Goal: Transaction & Acquisition: Book appointment/travel/reservation

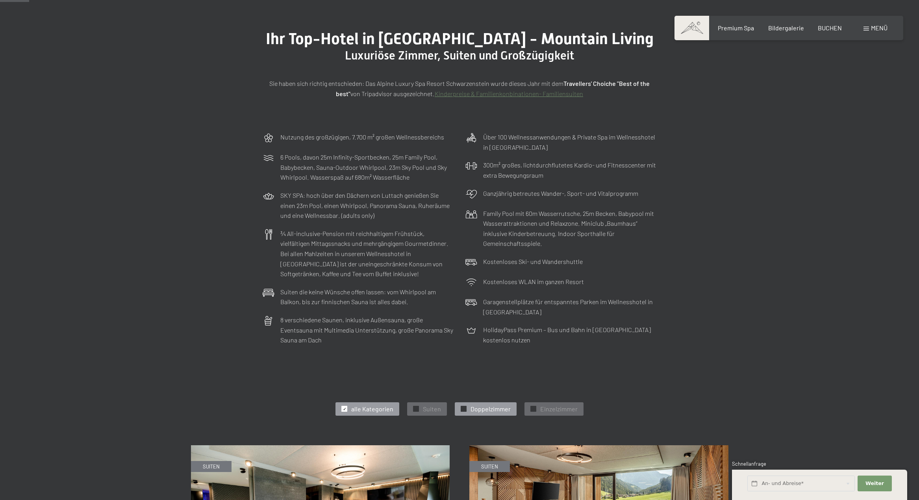
click at [494, 409] on span "Doppelzimmer" at bounding box center [491, 408] width 40 height 9
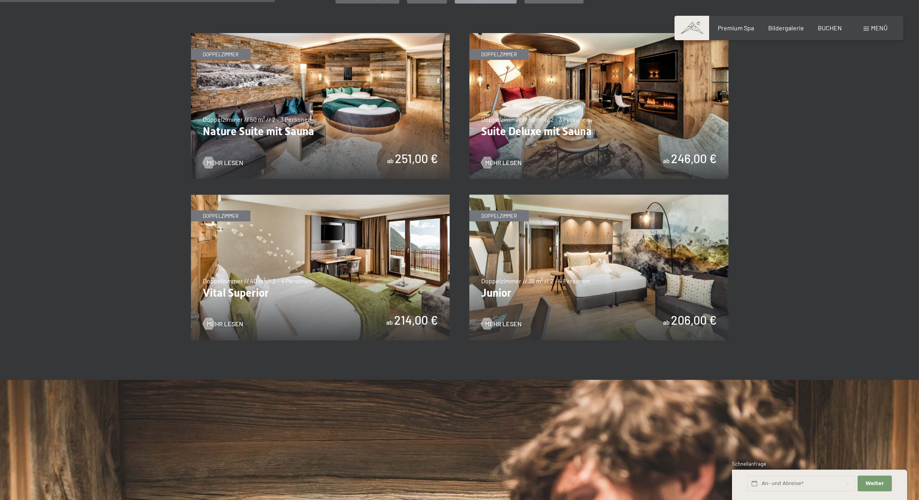
scroll to position [502, 0]
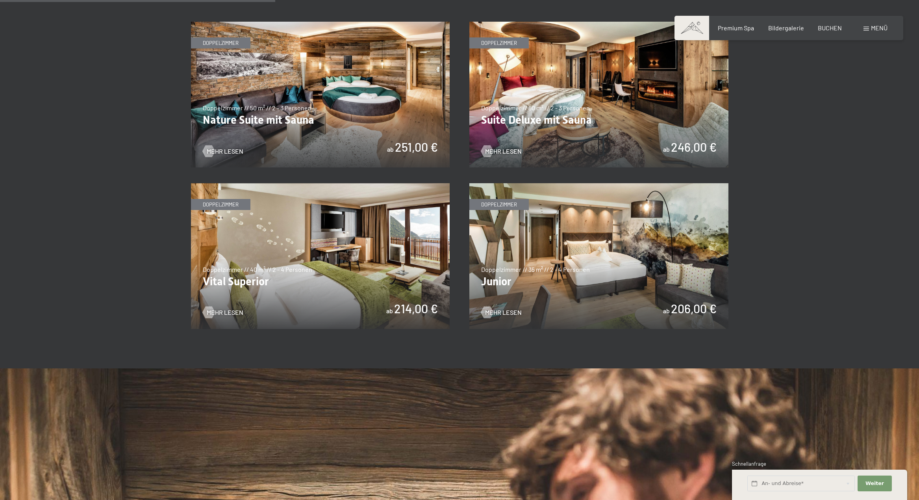
click at [623, 255] on img at bounding box center [598, 256] width 259 height 146
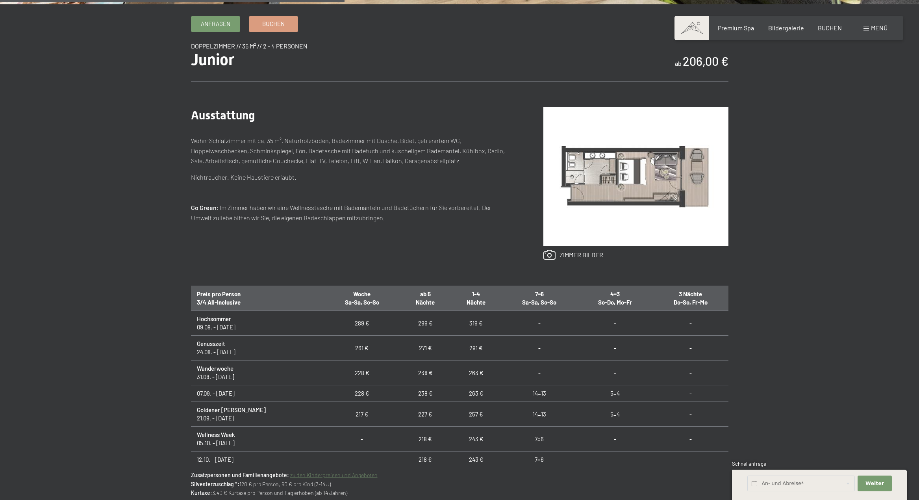
scroll to position [404, 0]
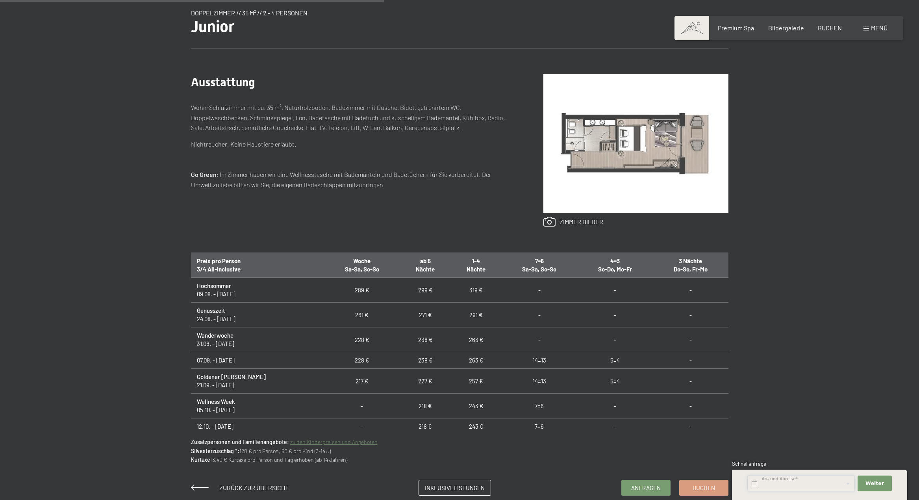
click at [817, 480] on input "text" at bounding box center [800, 483] width 107 height 16
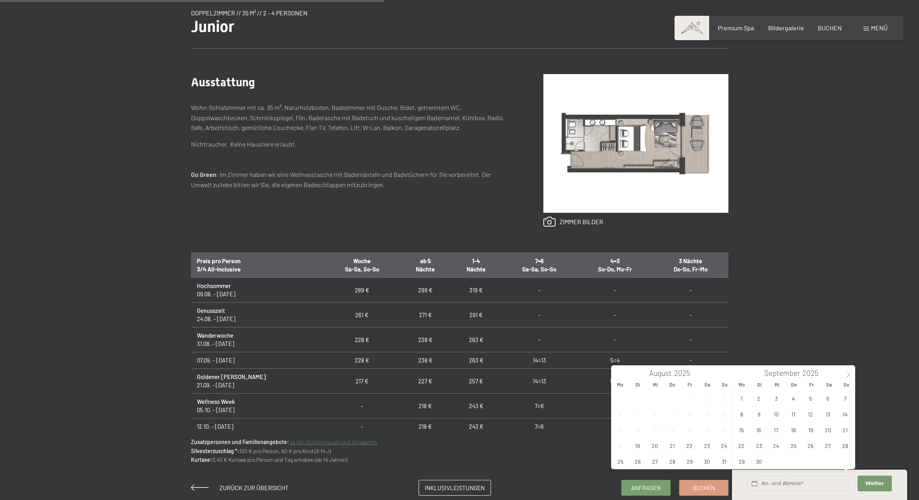
click at [849, 372] on icon at bounding box center [848, 375] width 6 height 6
click at [829, 400] on span "4" at bounding box center [827, 397] width 15 height 15
click at [845, 398] on span "5" at bounding box center [844, 397] width 15 height 15
type input "Sa. 04.10.2025 - So. 05.10.2025"
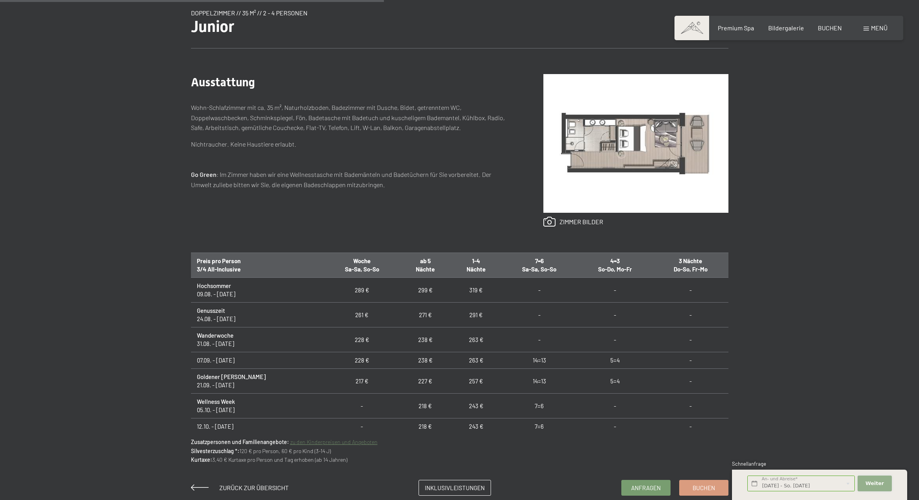
click at [878, 482] on span "Weiter" at bounding box center [874, 483] width 19 height 7
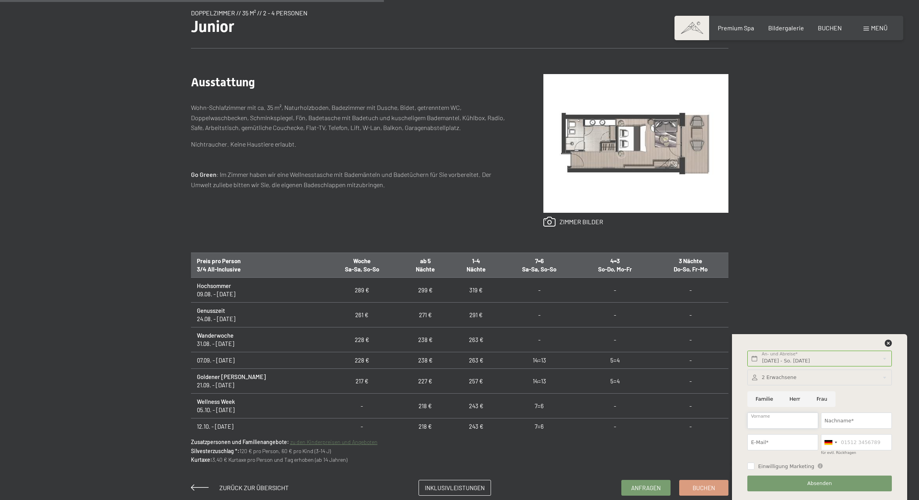
click at [777, 422] on input "Vorname" at bounding box center [782, 420] width 71 height 16
type input "Markus"
type input "Riedl"
type input "riedlmarkus86@hotmail.com"
type input "069911716707"
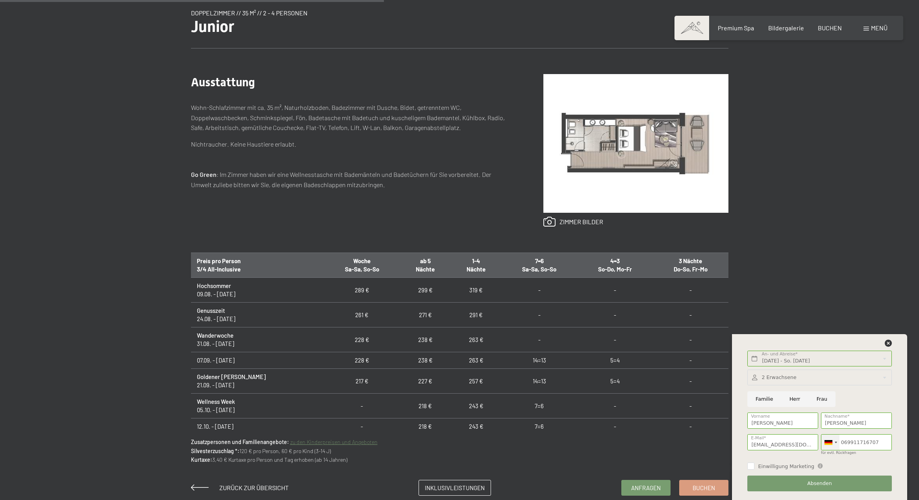
click at [831, 438] on div at bounding box center [830, 441] width 18 height 15
click at [851, 384] on span "[GEOGRAPHIC_DATA] ([GEOGRAPHIC_DATA])" at bounding box center [904, 385] width 122 height 6
click at [813, 483] on span "Absenden" at bounding box center [819, 483] width 25 height 7
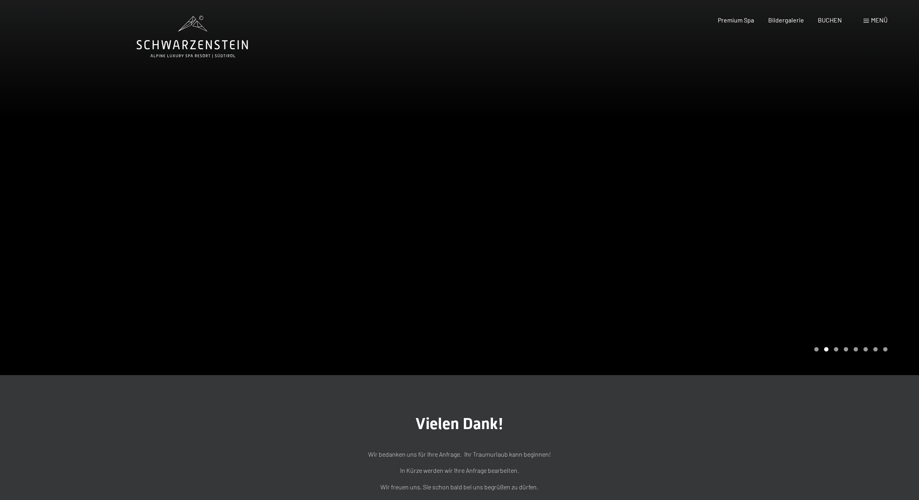
click at [876, 21] on span "Menü" at bounding box center [879, 19] width 17 height 7
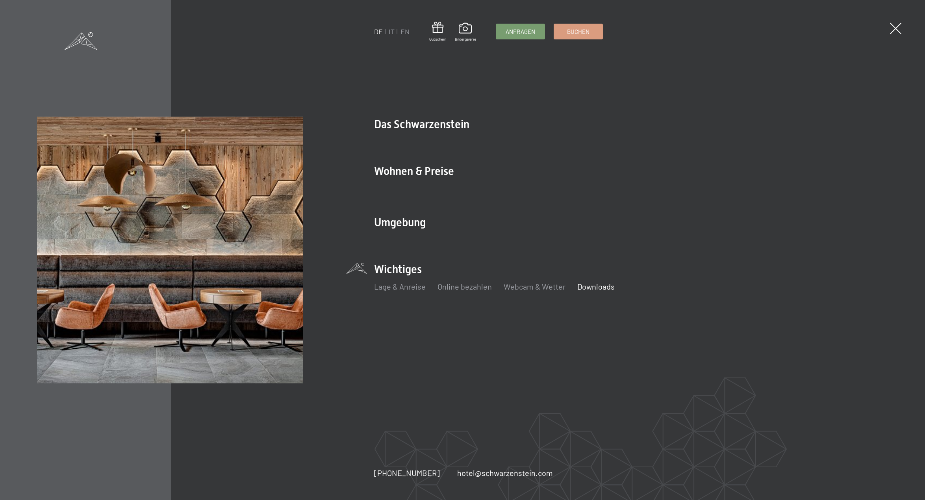
click at [592, 289] on link "Downloads" at bounding box center [595, 286] width 37 height 9
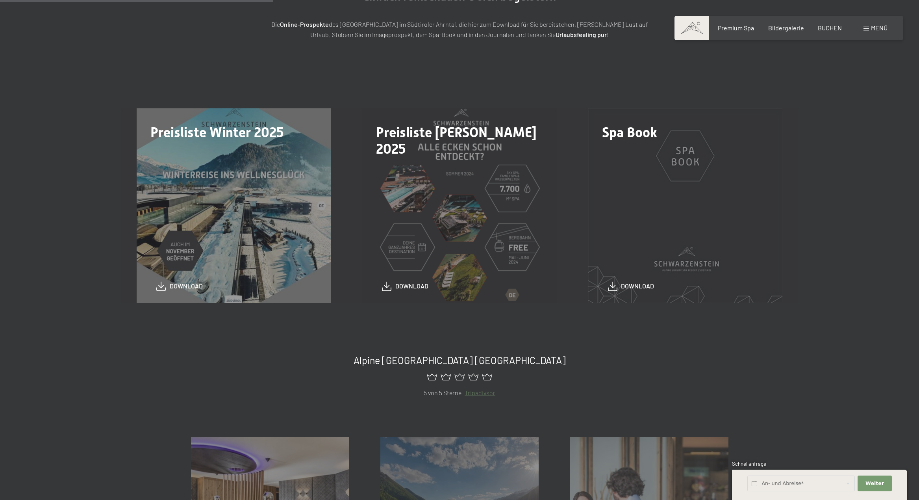
scroll to position [177, 0]
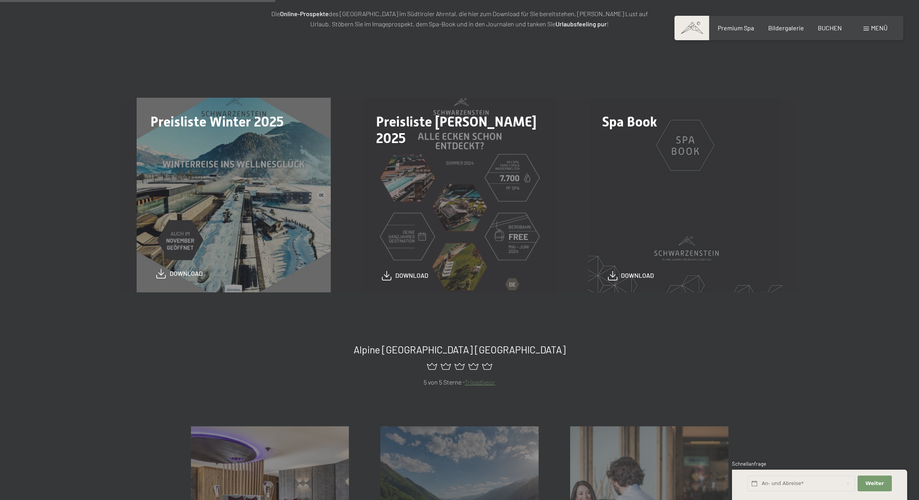
click at [188, 275] on span "download" at bounding box center [186, 273] width 33 height 9
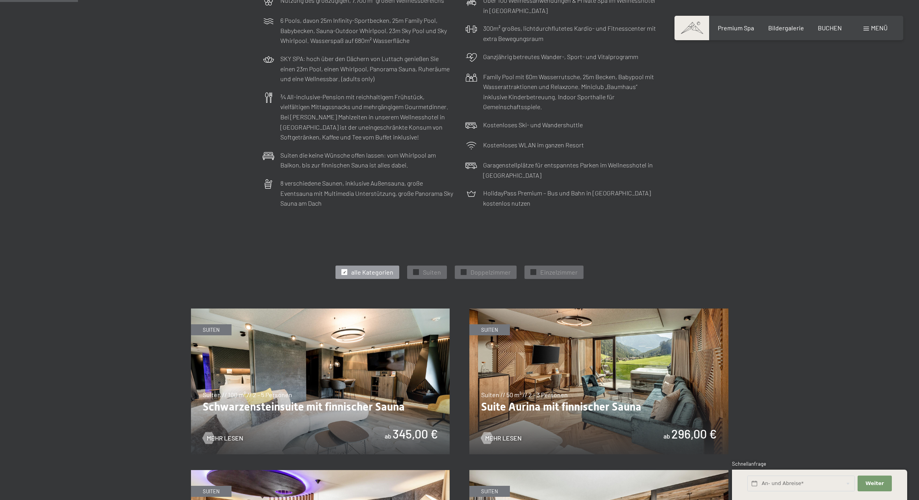
scroll to position [217, 0]
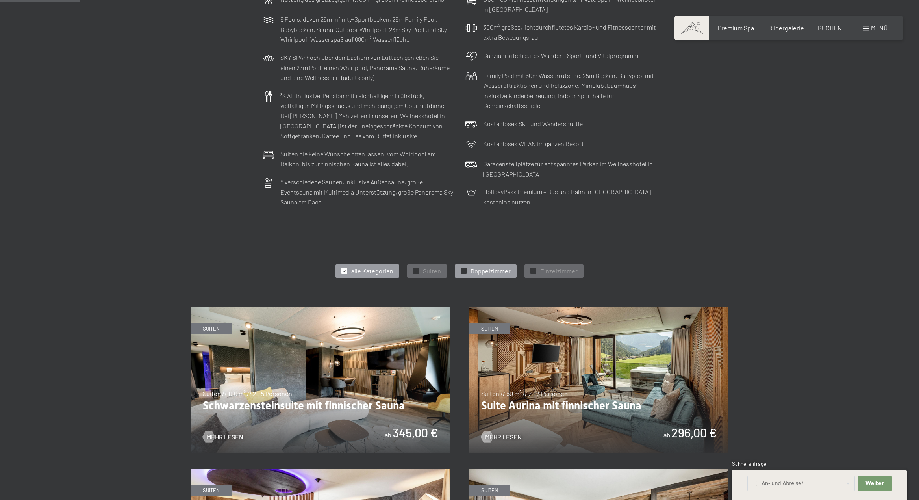
click at [474, 271] on span "Doppelzimmer" at bounding box center [491, 271] width 40 height 9
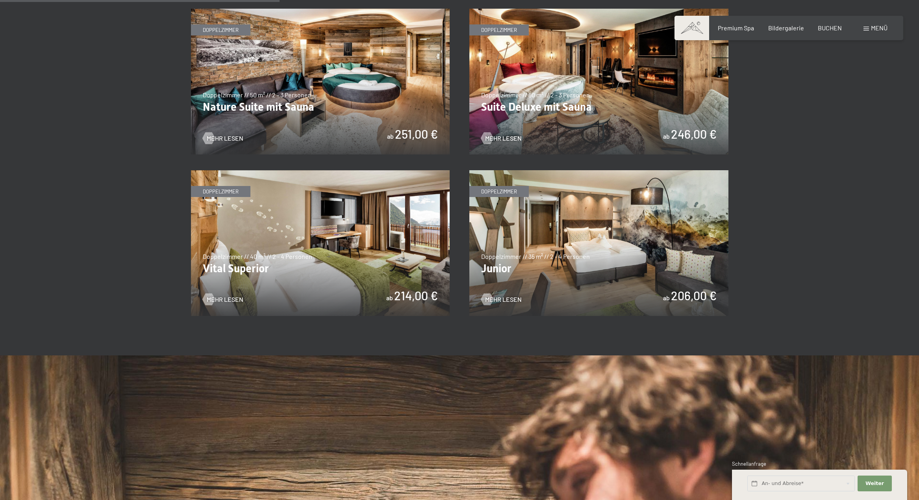
scroll to position [510, 0]
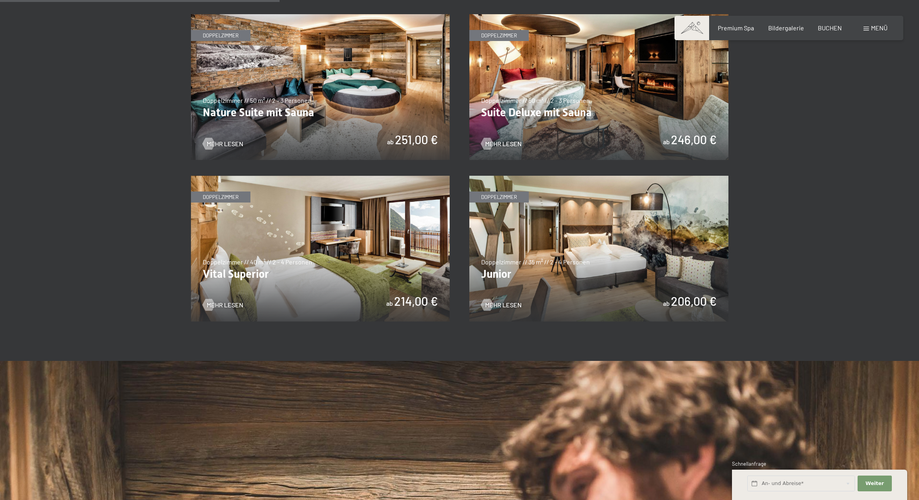
click at [624, 228] on img at bounding box center [598, 249] width 259 height 146
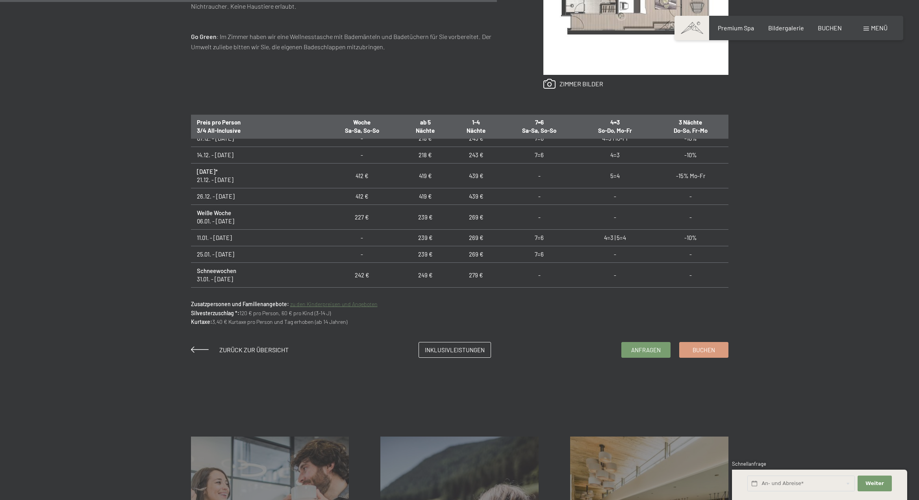
scroll to position [256, 0]
click at [715, 351] on link "Buchen" at bounding box center [704, 348] width 48 height 15
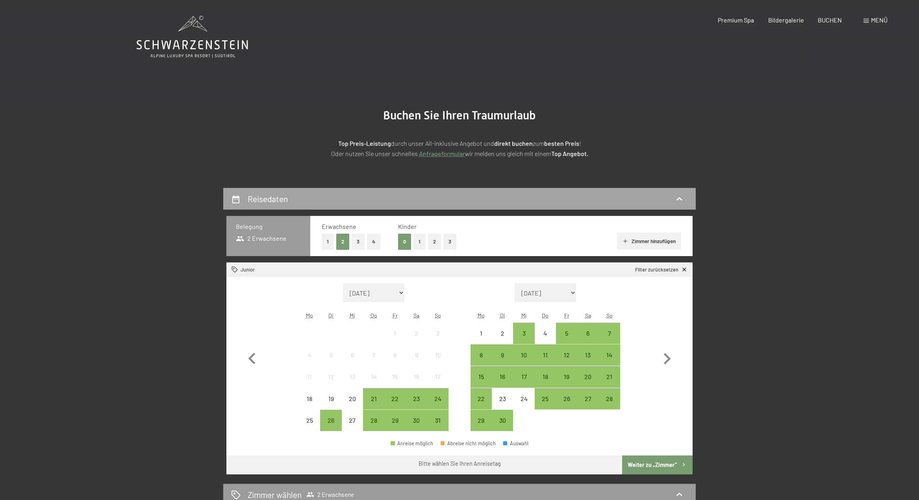
click at [389, 200] on div "Reisedaten" at bounding box center [459, 198] width 457 height 11
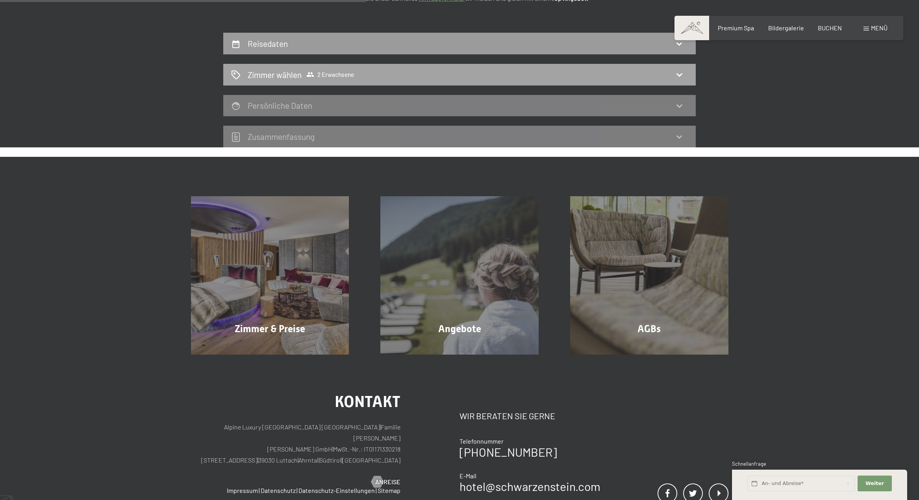
scroll to position [148, 0]
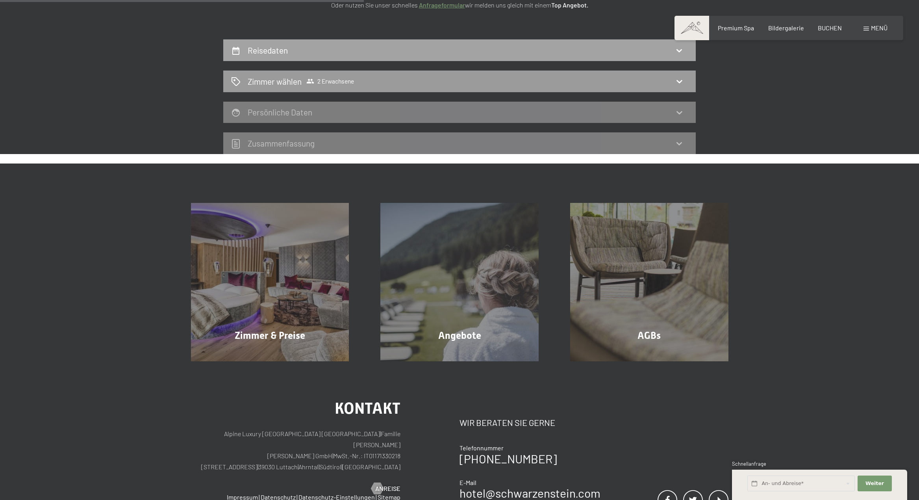
click at [458, 48] on div "Reisedaten" at bounding box center [459, 49] width 457 height 11
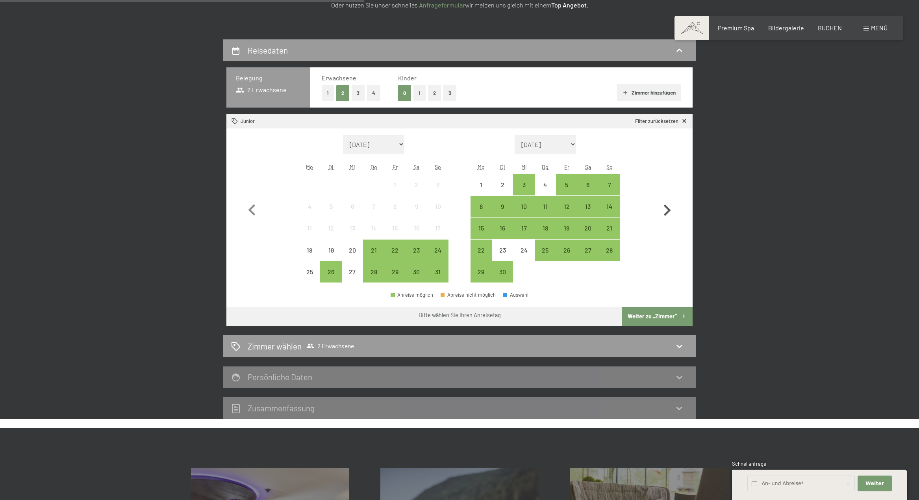
click at [671, 206] on icon "button" at bounding box center [667, 210] width 23 height 23
select select "[DATE]"
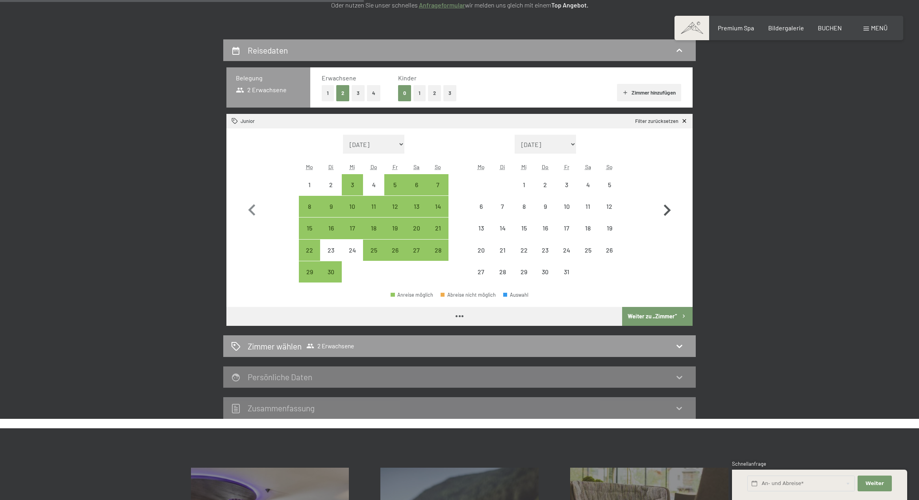
click at [671, 206] on icon "button" at bounding box center [667, 210] width 23 height 23
select select "[DATE]"
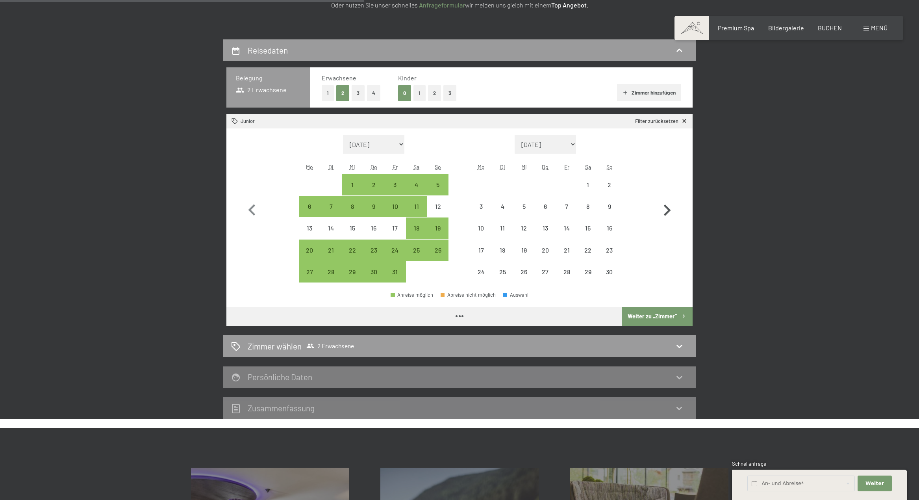
click at [671, 206] on icon "button" at bounding box center [667, 210] width 23 height 23
select select "[DATE]"
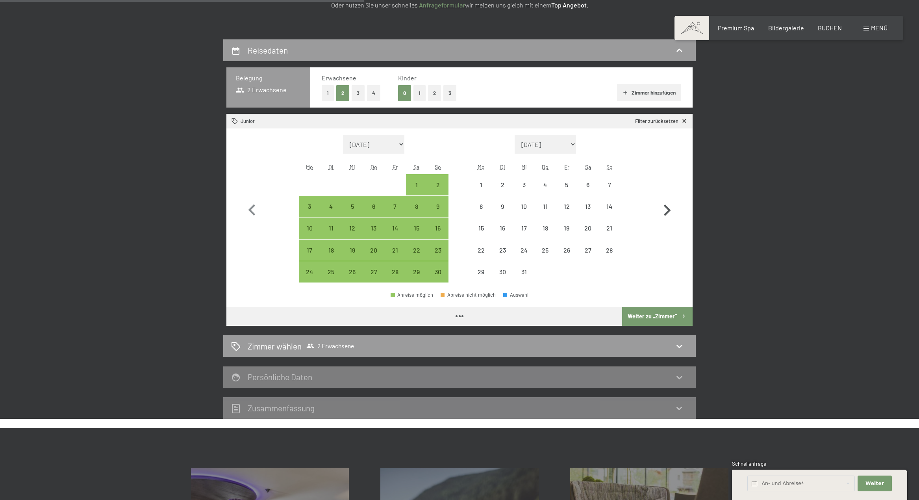
click at [671, 206] on icon "button" at bounding box center [667, 210] width 23 height 23
select select "[DATE]"
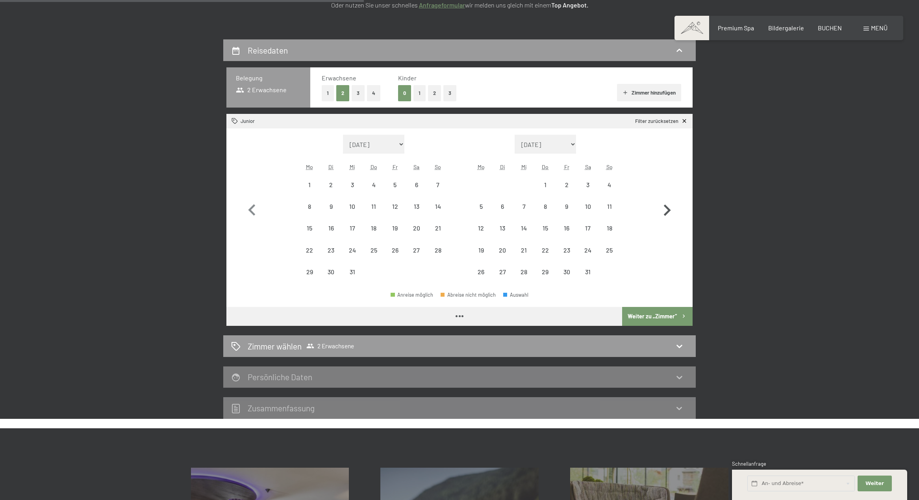
select select "[DATE]"
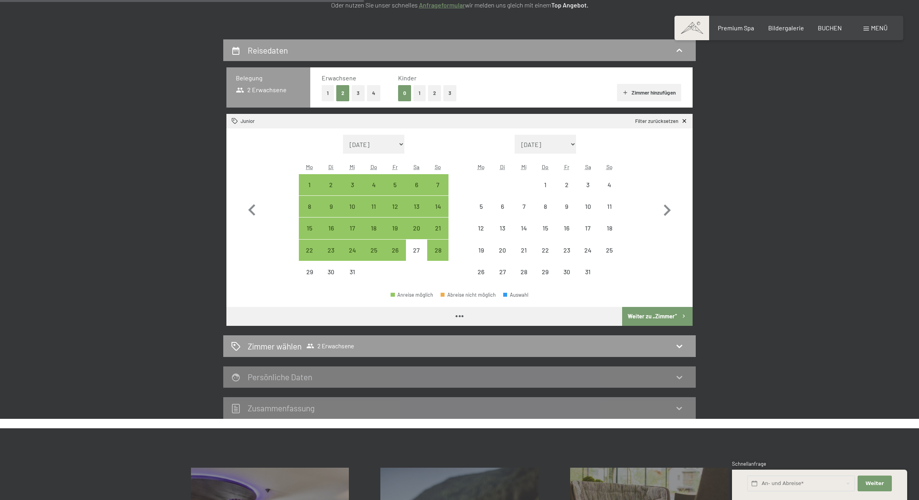
select select "[DATE]"
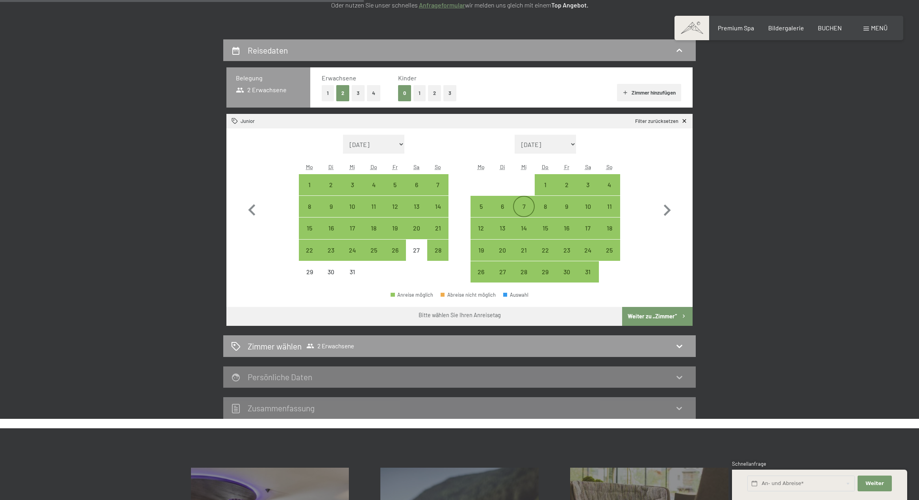
click at [527, 207] on div "7" at bounding box center [524, 213] width 20 height 20
select select "[DATE]"
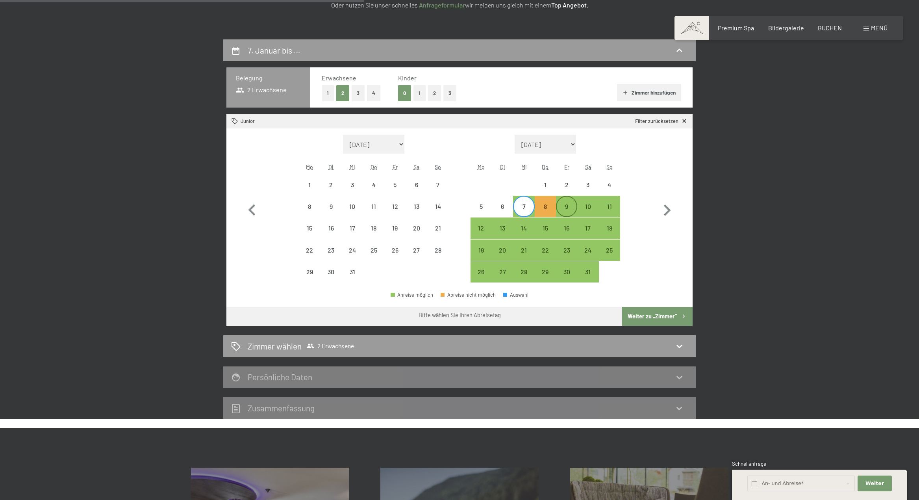
click at [567, 209] on div "9" at bounding box center [567, 213] width 20 height 20
select select "[DATE]"
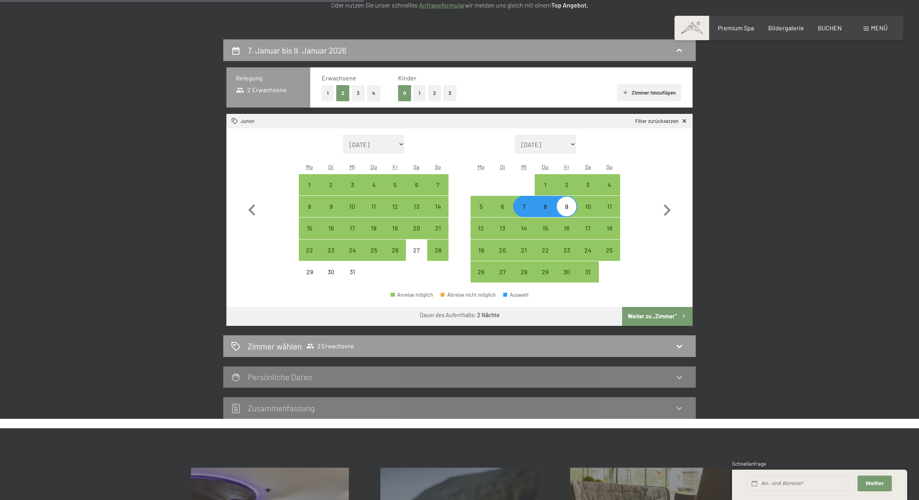
click at [674, 314] on button "Weiter zu „Zimmer“" at bounding box center [657, 316] width 70 height 19
select select "[DATE]"
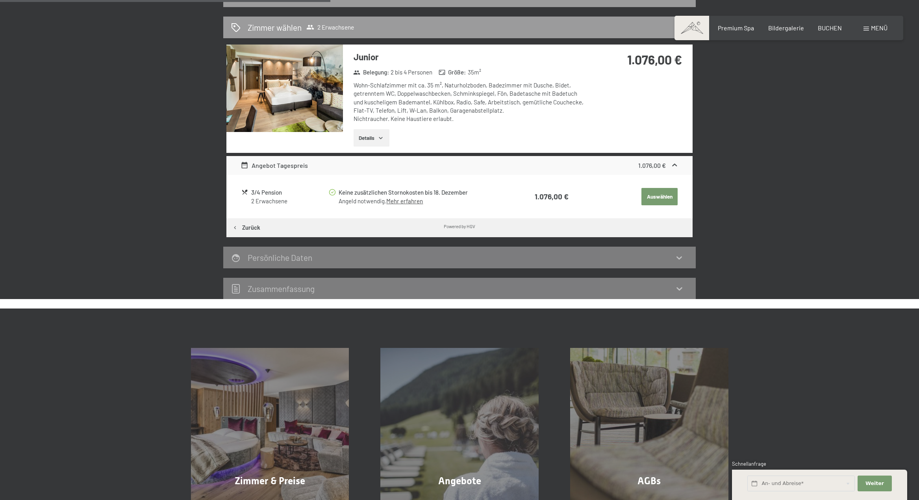
scroll to position [198, 0]
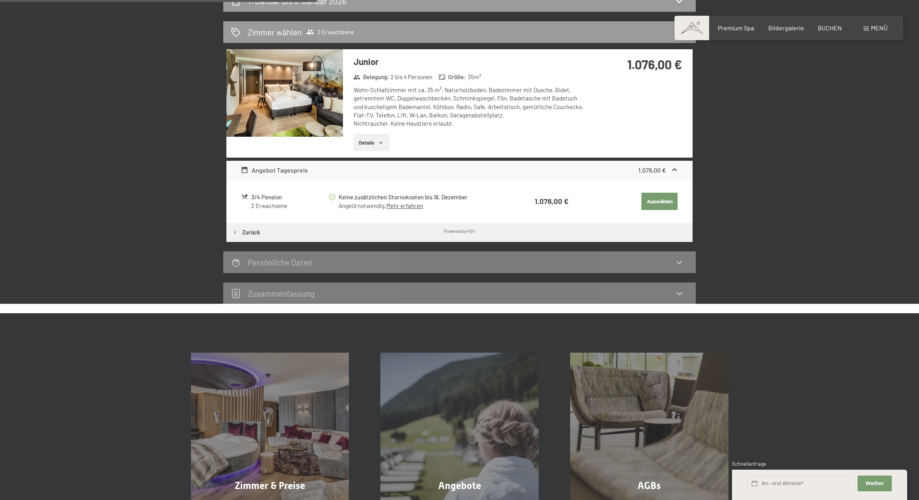
click at [667, 199] on button "Auswählen" at bounding box center [659, 201] width 36 height 17
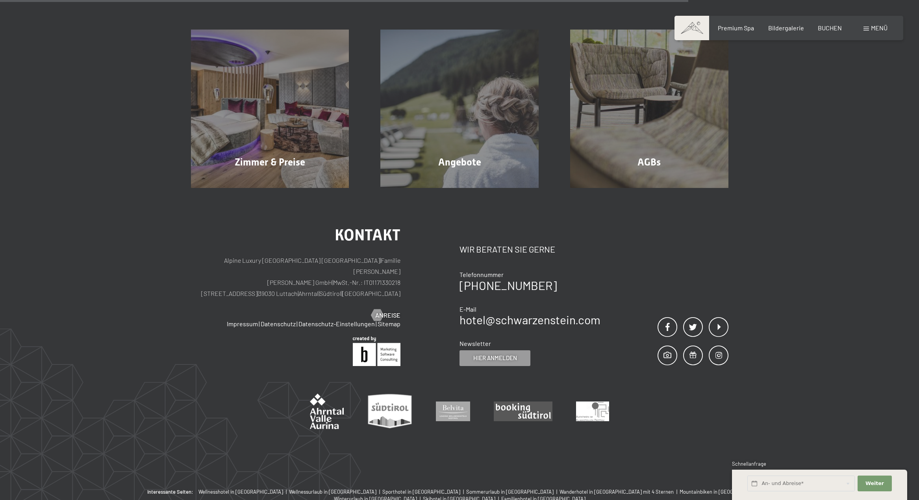
scroll to position [188, 0]
